Goal: Task Accomplishment & Management: Use online tool/utility

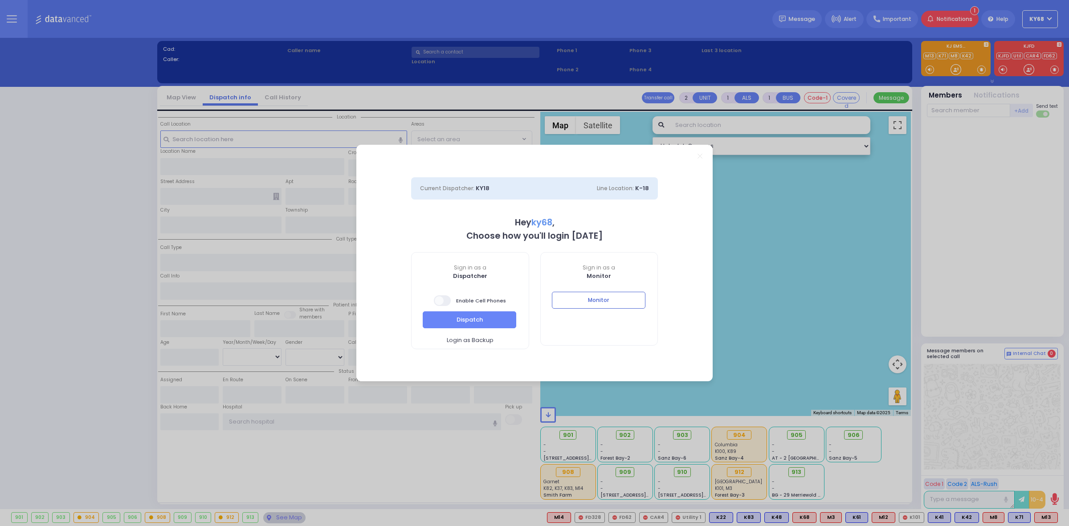
select select "12"
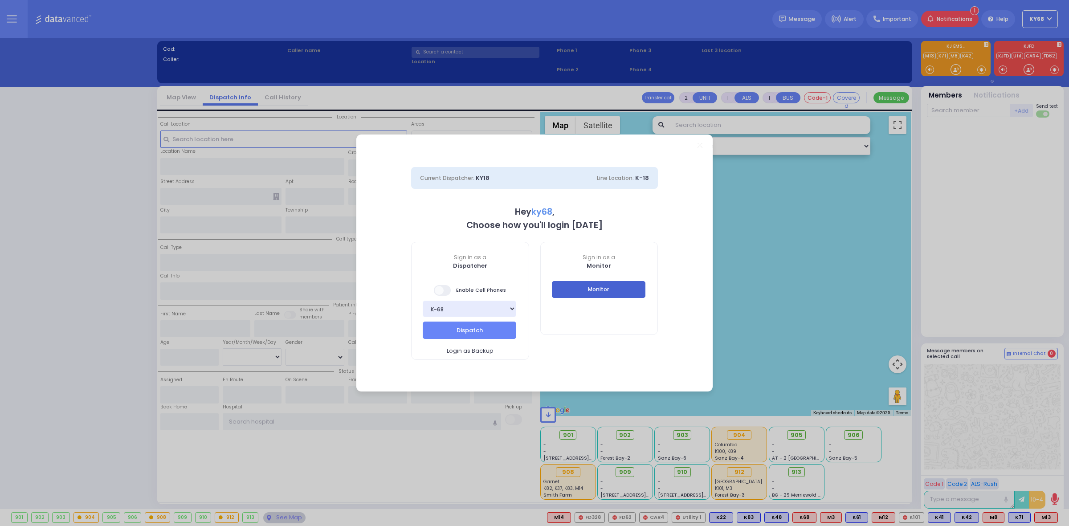
click at [587, 295] on button "Monitor" at bounding box center [599, 289] width 94 height 17
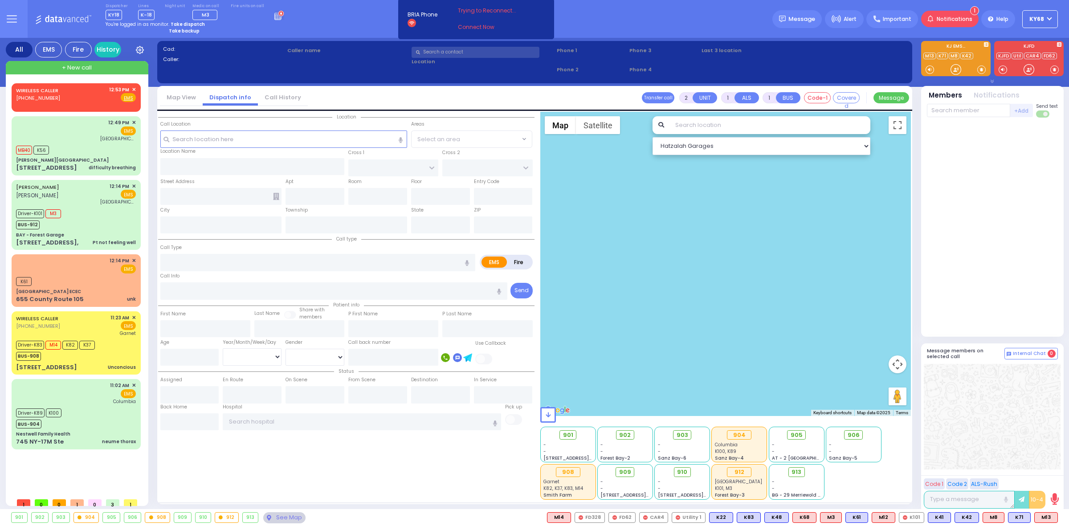
click at [580, 28] on div "Dispatcher KY18 shift has started. Are you ? Lines K-18" at bounding box center [534, 19] width 1069 height 38
click at [80, 134] on div "12:49 PM ✕ EMS Columbia University Irving Medical Center" at bounding box center [76, 130] width 120 height 23
select select
type input "difficulty breathing"
radio input "true"
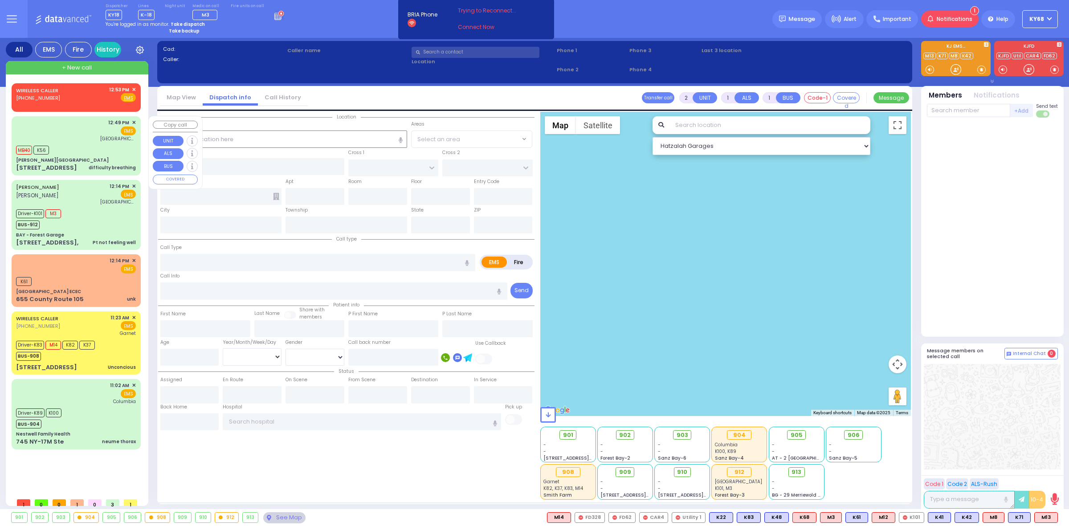
select select
type input "12:49"
type input "12:51"
type input "12:52"
type input "12:53"
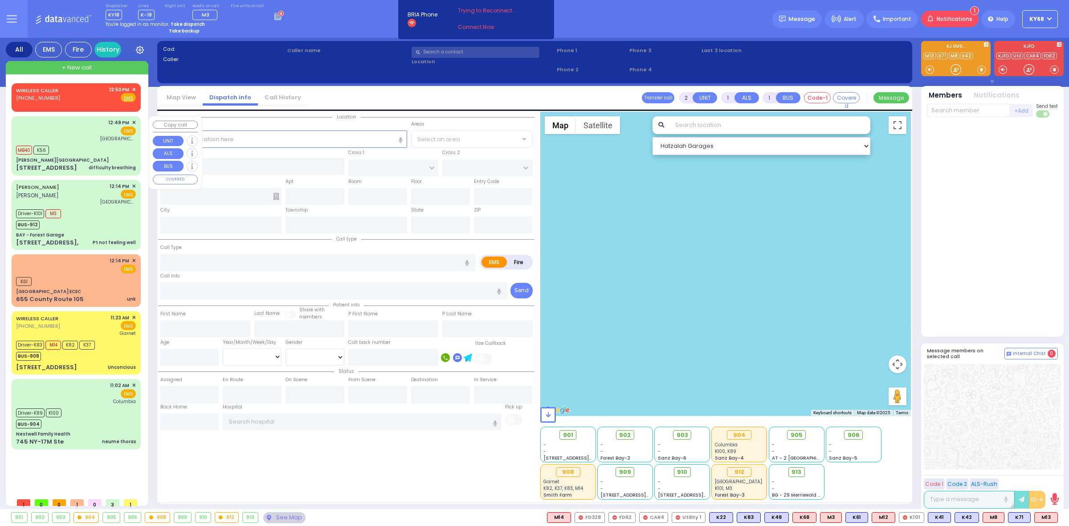
type input "[GEOGRAPHIC_DATA] [GEOGRAPHIC_DATA]"
select select "Hatzalah Garages"
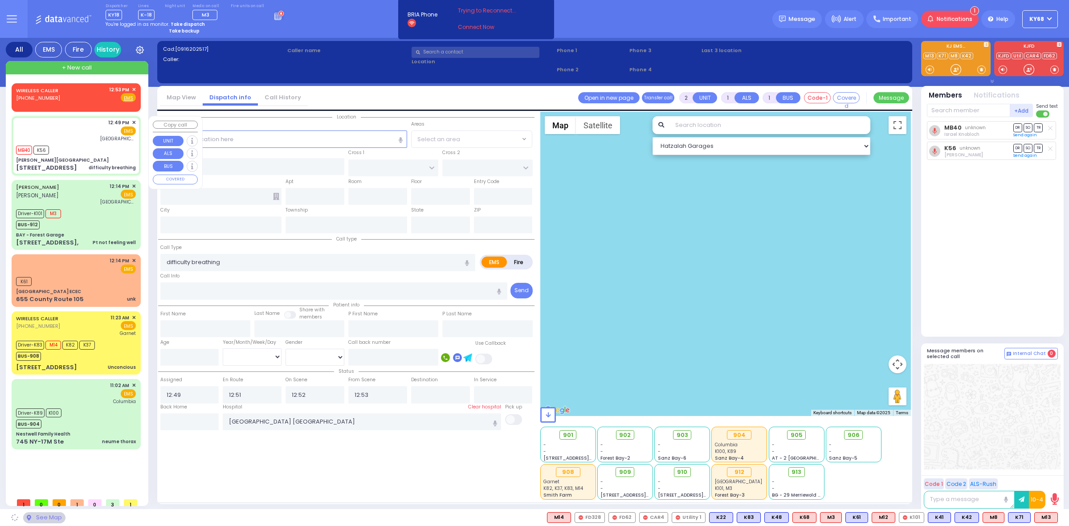
type input "[PERSON_NAME][GEOGRAPHIC_DATA]"
type input "MERON DR"
type input "RATZFERT WAY"
type input "[STREET_ADDRESS]"
type input "Monroe"
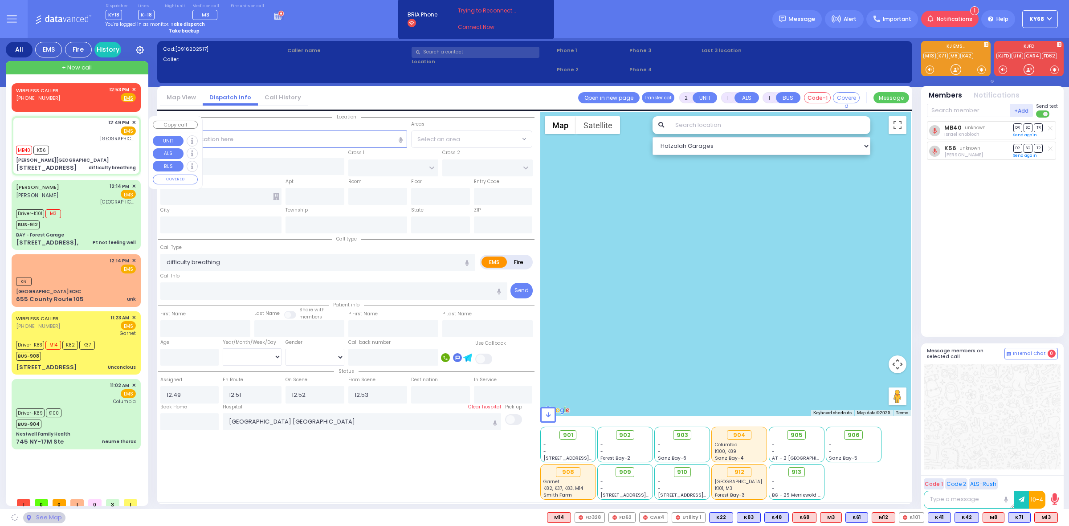
type input "New York"
type input "10950"
select select "SECTION 6"
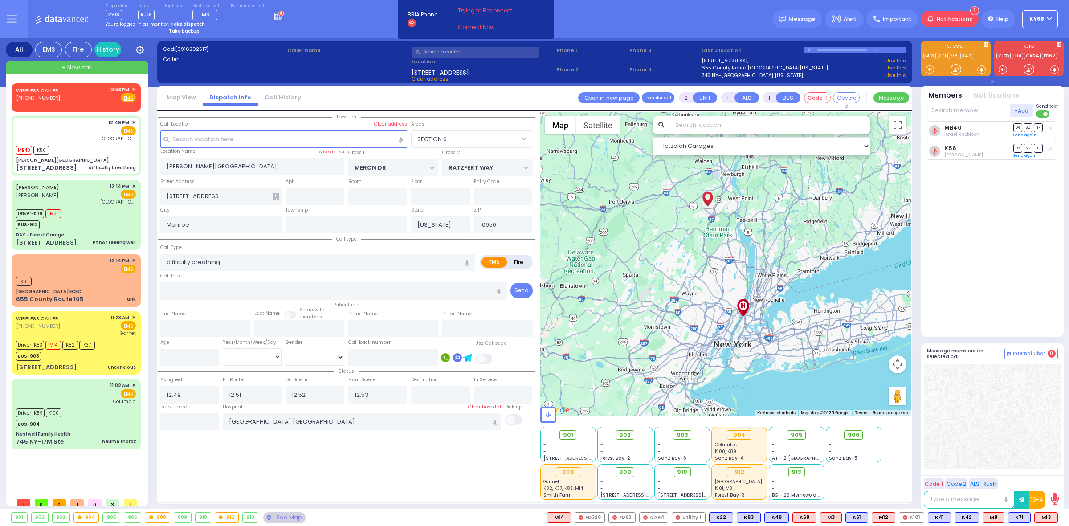
click at [612, 24] on div "Dispatcher KY18 shift has started. Are you ? Lines K-18" at bounding box center [534, 19] width 1069 height 38
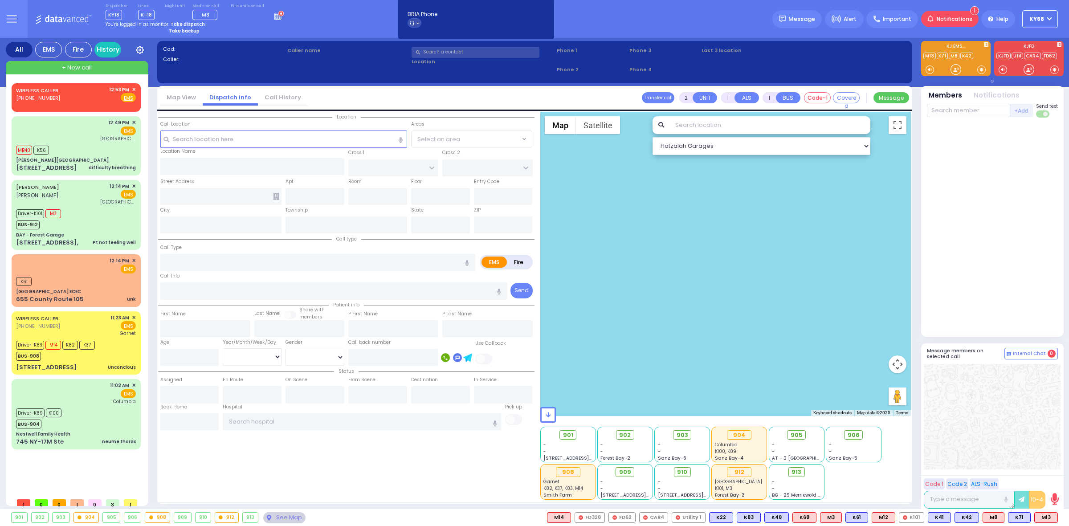
click at [473, 55] on input "text" at bounding box center [476, 52] width 128 height 11
paste input "3479718730"
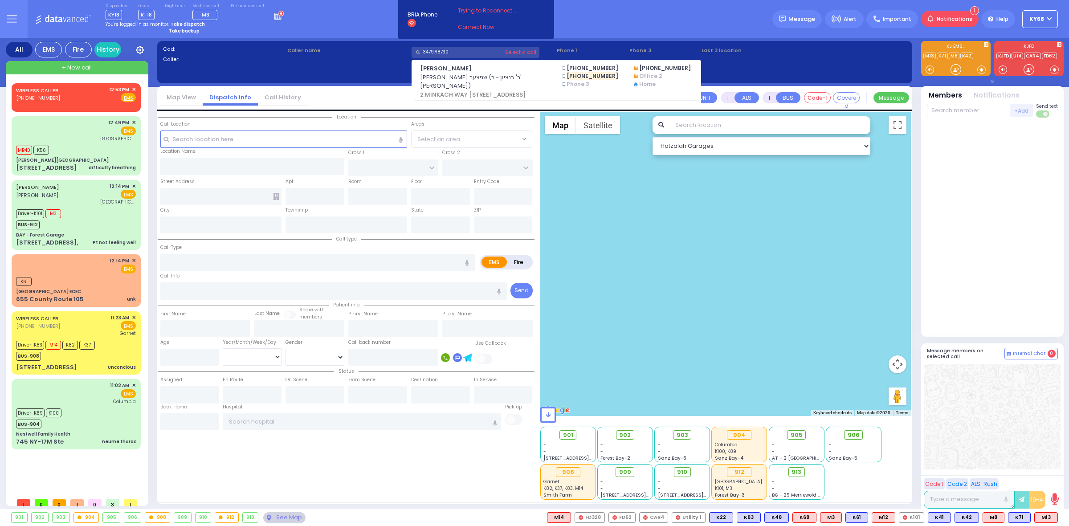
type input "3479718730"
click at [591, 30] on div "Dispatcher KY18 shift has started. Are you ? Lines K-18" at bounding box center [534, 19] width 1069 height 38
